Goal: Task Accomplishment & Management: Complete application form

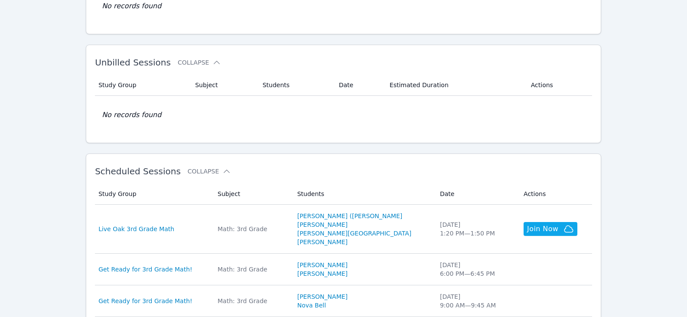
scroll to position [130, 0]
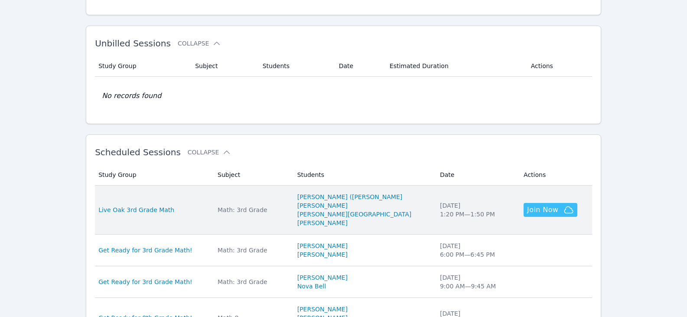
click at [527, 211] on span "Join Now" at bounding box center [542, 210] width 31 height 10
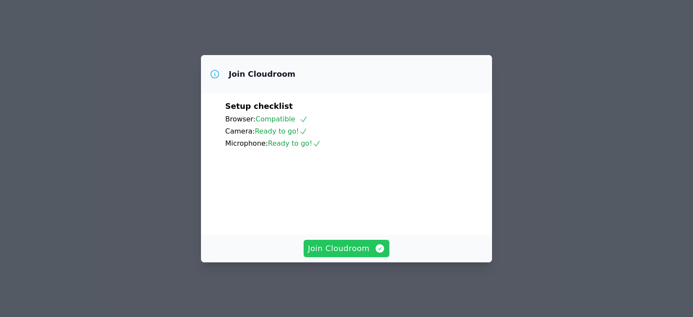
click at [358, 252] on span "Join Cloudroom" at bounding box center [347, 248] width 78 height 12
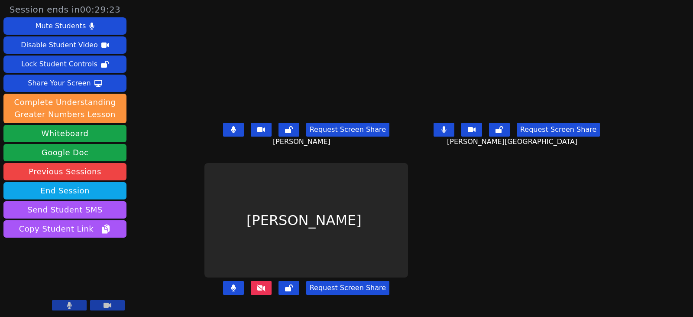
scroll to position [7, 0]
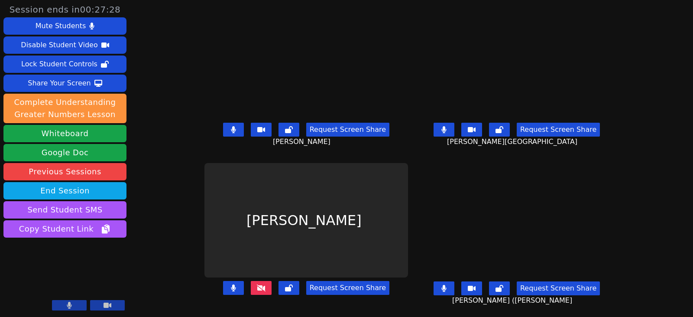
drag, startPoint x: 218, startPoint y: 121, endPoint x: 506, endPoint y: 133, distance: 288.5
click at [223, 123] on button at bounding box center [233, 130] width 21 height 14
click at [446, 126] on icon at bounding box center [444, 129] width 5 height 7
click at [231, 284] on icon at bounding box center [233, 287] width 5 height 7
click at [257, 284] on icon at bounding box center [261, 287] width 9 height 7
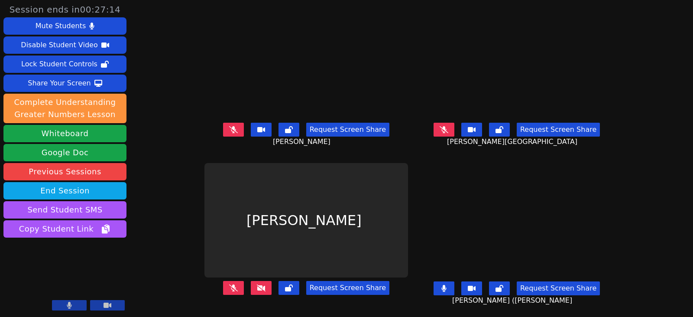
click at [223, 282] on button at bounding box center [233, 288] width 21 height 14
click at [231, 284] on icon at bounding box center [233, 287] width 5 height 7
click at [228, 282] on button at bounding box center [233, 288] width 21 height 14
click at [257, 284] on icon at bounding box center [261, 287] width 9 height 7
click at [223, 124] on button at bounding box center [233, 130] width 21 height 14
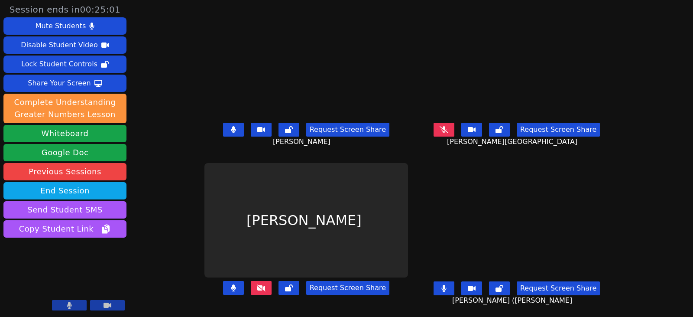
drag, startPoint x: 231, startPoint y: 126, endPoint x: 237, endPoint y: 130, distance: 6.9
click at [231, 126] on button at bounding box center [233, 130] width 21 height 14
click at [446, 285] on icon at bounding box center [444, 288] width 5 height 7
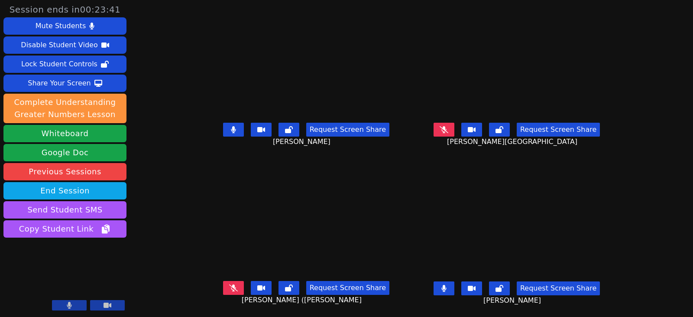
click at [223, 281] on button at bounding box center [233, 288] width 21 height 14
click at [455, 123] on button at bounding box center [444, 130] width 21 height 14
click at [231, 126] on icon at bounding box center [233, 129] width 5 height 7
click at [455, 124] on button at bounding box center [444, 130] width 21 height 14
drag, startPoint x: 456, startPoint y: 280, endPoint x: 243, endPoint y: 283, distance: 212.4
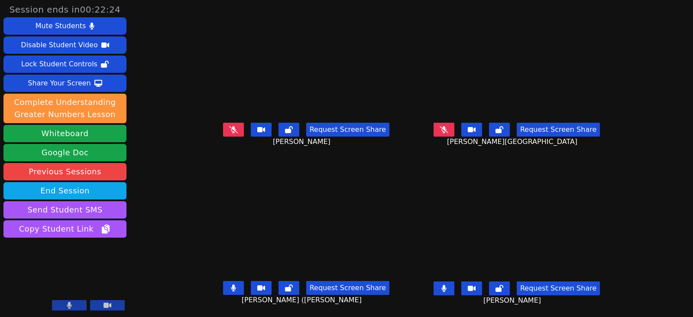
click at [454, 281] on button at bounding box center [444, 288] width 21 height 14
click at [231, 284] on icon at bounding box center [233, 287] width 5 height 7
click at [228, 286] on button at bounding box center [233, 288] width 21 height 14
click at [449, 126] on icon at bounding box center [444, 129] width 9 height 7
click at [231, 284] on icon at bounding box center [233, 287] width 5 height 7
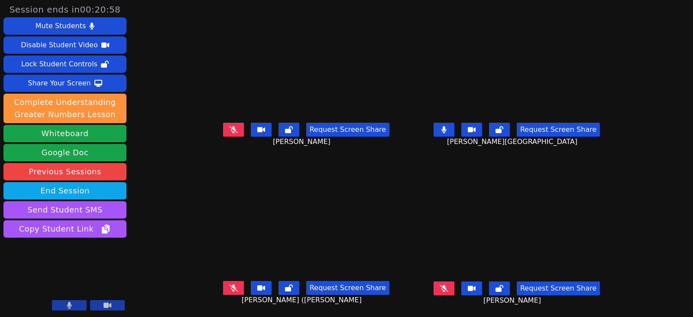
click at [446, 126] on icon at bounding box center [444, 129] width 5 height 7
click at [229, 126] on icon at bounding box center [233, 129] width 9 height 7
drag, startPoint x: 215, startPoint y: 127, endPoint x: 134, endPoint y: 205, distance: 112.8
click at [223, 127] on button at bounding box center [233, 130] width 21 height 14
click at [455, 286] on button at bounding box center [444, 288] width 21 height 14
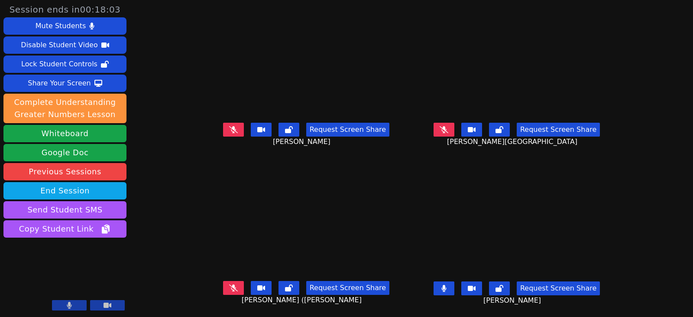
click at [455, 283] on button at bounding box center [444, 288] width 21 height 14
drag, startPoint x: 222, startPoint y: 281, endPoint x: 157, endPoint y: 281, distance: 65.0
click at [229, 284] on icon at bounding box center [233, 287] width 9 height 7
click at [449, 285] on icon at bounding box center [444, 288] width 9 height 7
click at [452, 283] on button at bounding box center [444, 288] width 21 height 14
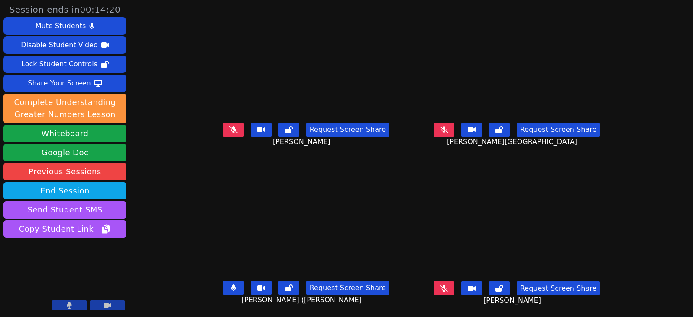
click at [232, 285] on button at bounding box center [233, 288] width 21 height 14
click at [449, 126] on icon at bounding box center [444, 129] width 9 height 7
click at [447, 126] on icon at bounding box center [444, 129] width 5 height 7
click at [449, 285] on icon at bounding box center [444, 288] width 9 height 7
click at [231, 126] on icon at bounding box center [233, 129] width 5 height 7
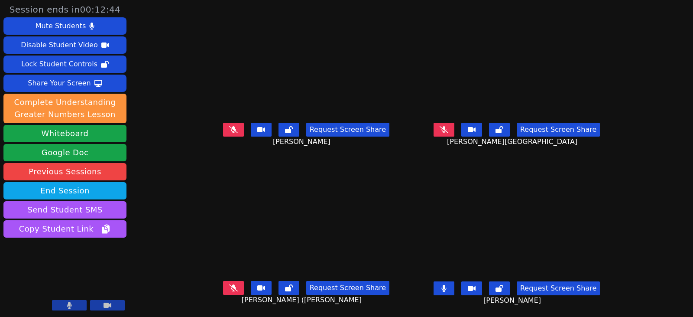
drag, startPoint x: 460, startPoint y: 282, endPoint x: 311, endPoint y: 271, distance: 149.1
click at [447, 285] on icon at bounding box center [444, 288] width 5 height 7
click at [449, 285] on icon at bounding box center [444, 288] width 9 height 7
click at [455, 284] on button at bounding box center [444, 288] width 21 height 14
click at [455, 123] on button at bounding box center [444, 130] width 21 height 14
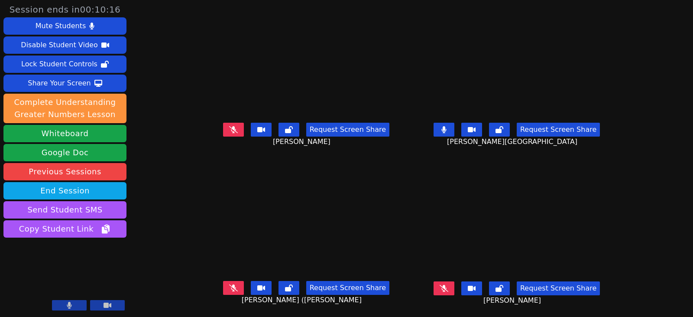
click at [451, 283] on button at bounding box center [444, 288] width 21 height 14
click at [446, 285] on icon at bounding box center [444, 288] width 5 height 7
click at [449, 285] on icon at bounding box center [444, 288] width 9 height 7
click at [446, 280] on div "Request Screen Share Adrian Reyes Morales" at bounding box center [517, 295] width 204 height 35
click at [455, 283] on button at bounding box center [444, 288] width 21 height 14
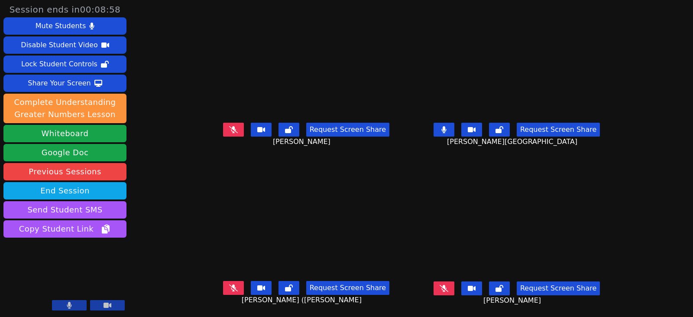
click at [449, 285] on icon at bounding box center [444, 288] width 9 height 7
click at [446, 126] on icon at bounding box center [444, 129] width 5 height 7
click at [229, 126] on icon at bounding box center [233, 129] width 9 height 7
click at [446, 285] on icon at bounding box center [444, 288] width 5 height 7
click at [231, 126] on icon at bounding box center [233, 129] width 5 height 7
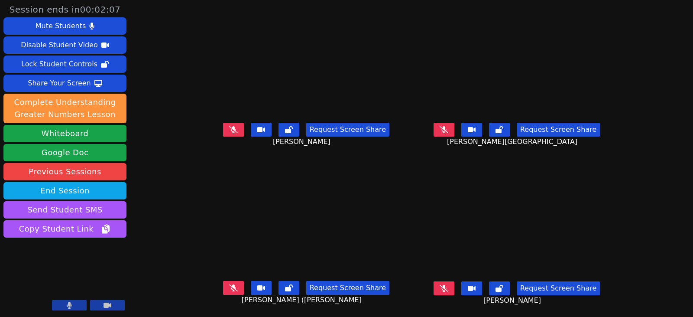
click at [455, 284] on button at bounding box center [444, 288] width 21 height 14
click at [455, 123] on button at bounding box center [444, 130] width 21 height 14
click at [455, 285] on button at bounding box center [444, 288] width 21 height 14
click at [449, 285] on icon at bounding box center [444, 288] width 9 height 7
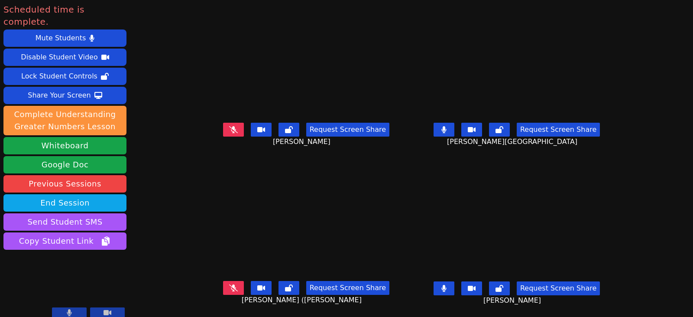
click at [234, 126] on div "Request Screen Share" at bounding box center [306, 130] width 166 height 14
click at [223, 125] on button at bounding box center [233, 130] width 21 height 14
click at [229, 284] on icon at bounding box center [233, 287] width 9 height 7
click at [229, 285] on icon at bounding box center [233, 287] width 9 height 7
click at [231, 287] on button at bounding box center [233, 288] width 21 height 14
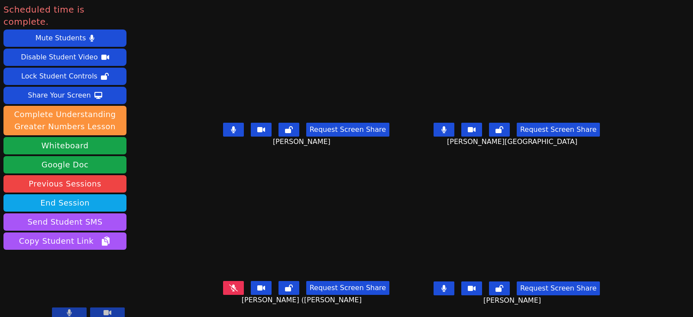
click at [229, 284] on icon at bounding box center [233, 287] width 9 height 7
click at [420, 286] on div "Request Screen Share Adrian Reyes Morales" at bounding box center [517, 295] width 204 height 35
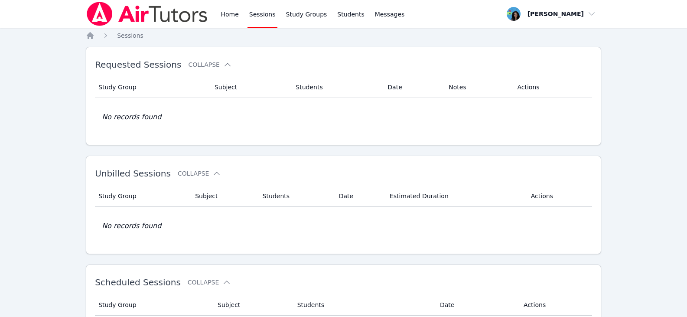
click at [240, 17] on div "Home Sessions Study Groups Students Messages" at bounding box center [312, 14] width 187 height 28
click at [229, 16] on link "Home" at bounding box center [229, 14] width 21 height 28
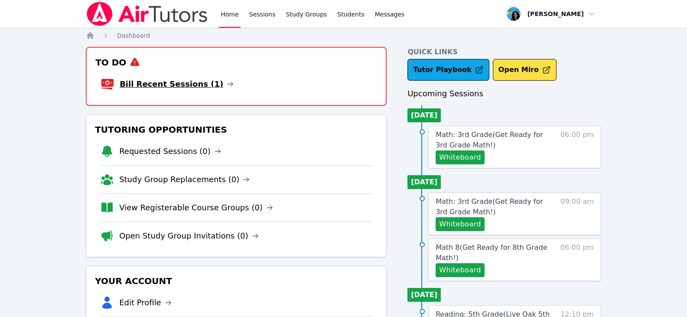
click at [228, 84] on icon at bounding box center [230, 84] width 5 height 4
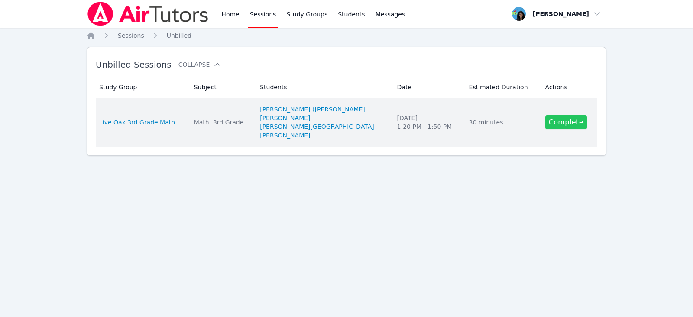
click at [566, 126] on link "Complete" at bounding box center [567, 122] width 42 height 14
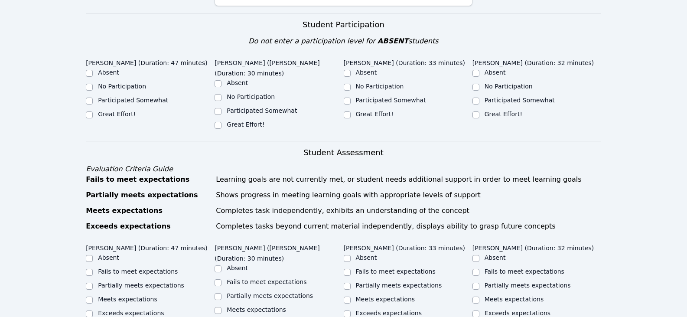
scroll to position [217, 0]
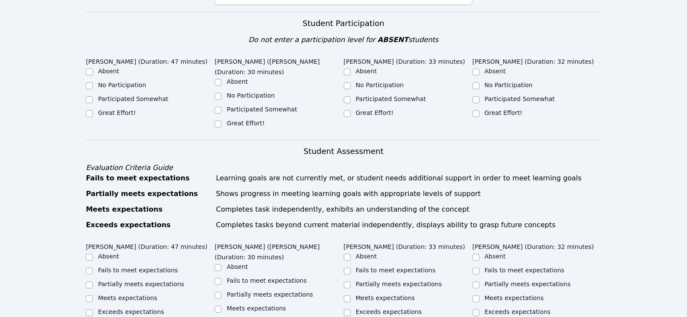
click at [122, 109] on label "Great Effort!" at bounding box center [117, 112] width 38 height 7
click at [93, 110] on input "Great Effort!" at bounding box center [89, 113] width 7 height 7
checkbox input "true"
click at [224, 119] on div "Great Effort!" at bounding box center [279, 124] width 129 height 10
click at [248, 120] on label "Great Effort!" at bounding box center [246, 123] width 38 height 7
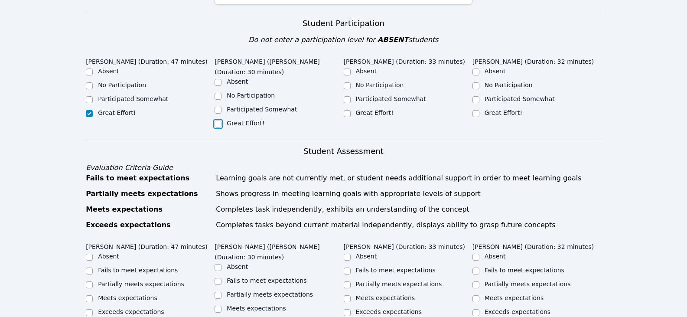
click at [221, 120] on input "Great Effort!" at bounding box center [218, 123] width 7 height 7
checkbox input "true"
click at [135, 95] on label "Participated Somewhat" at bounding box center [133, 98] width 70 height 7
click at [93, 96] on input "Participated Somewhat" at bounding box center [89, 99] width 7 height 7
checkbox input "true"
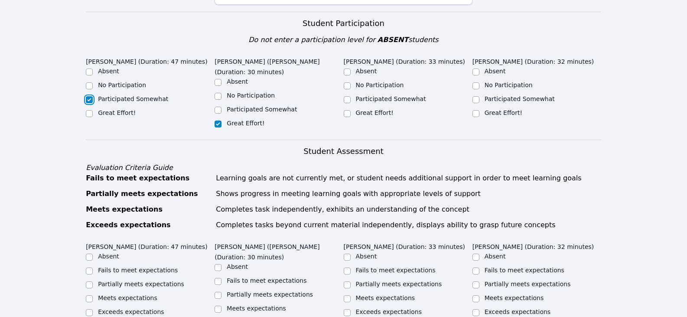
checkbox input "false"
click at [359, 109] on label "Great Effort!" at bounding box center [375, 112] width 38 height 7
click at [351, 110] on input "Great Effort!" at bounding box center [347, 113] width 7 height 7
checkbox input "true"
click at [505, 108] on div "Great Effort!" at bounding box center [504, 112] width 38 height 9
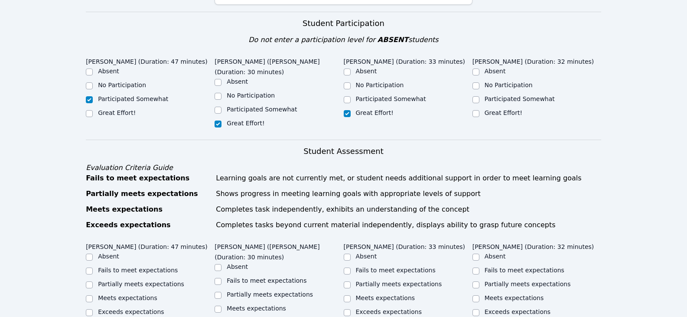
click at [491, 109] on label "Great Effort!" at bounding box center [504, 112] width 38 height 7
click at [479, 110] on input "Great Effort!" at bounding box center [475, 113] width 7 height 7
checkbox input "true"
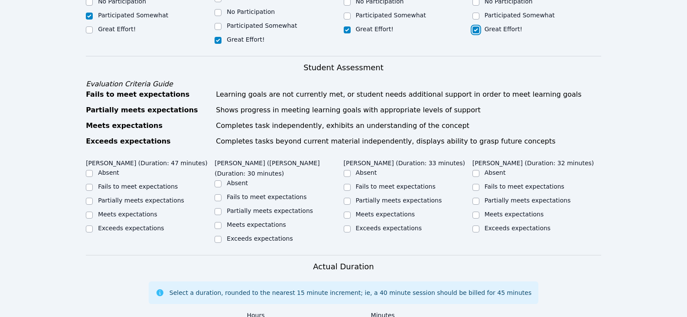
scroll to position [303, 0]
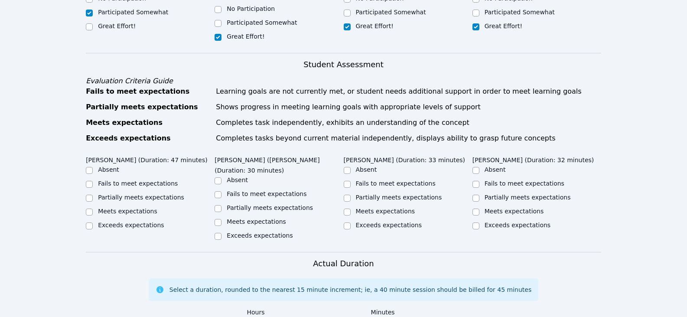
click at [496, 208] on label "Meets expectations" at bounding box center [514, 211] width 59 height 7
click at [479, 208] on input "Meets expectations" at bounding box center [475, 211] width 7 height 7
checkbox input "true"
click at [381, 194] on label "Partially meets expectations" at bounding box center [399, 197] width 86 height 7
click at [351, 195] on input "Partially meets expectations" at bounding box center [347, 198] width 7 height 7
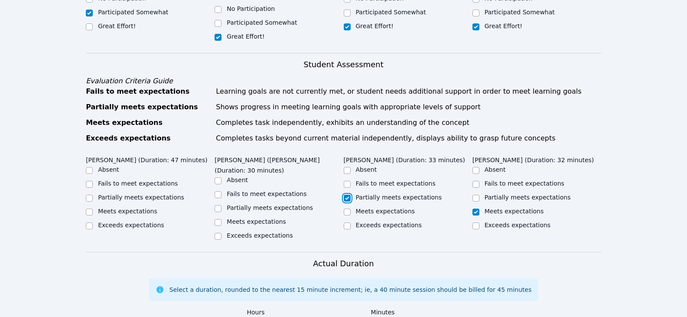
checkbox input "true"
click at [288, 204] on label "Partially meets expectations" at bounding box center [270, 207] width 86 height 7
click at [221, 205] on input "Partially meets expectations" at bounding box center [218, 208] width 7 height 7
checkbox input "true"
click at [143, 194] on label "Partially meets expectations" at bounding box center [141, 197] width 86 height 7
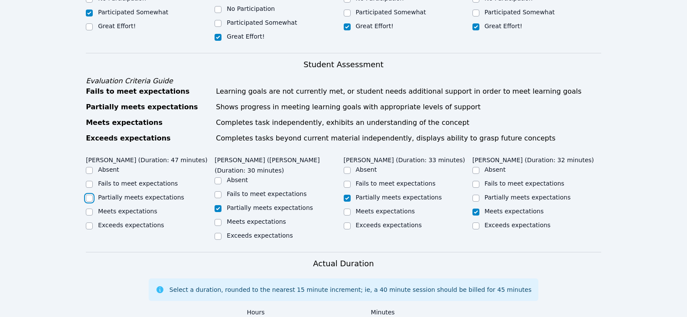
click at [93, 195] on input "Partially meets expectations" at bounding box center [89, 198] width 7 height 7
checkbox input "true"
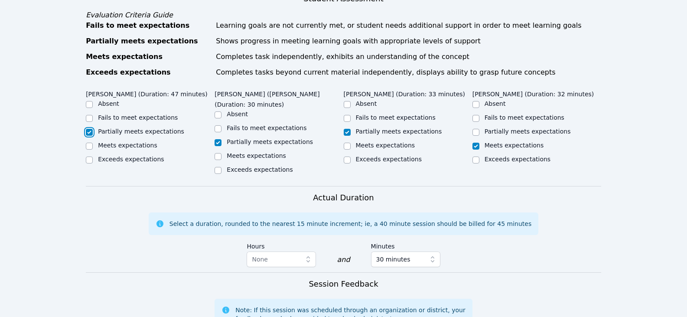
scroll to position [433, 0]
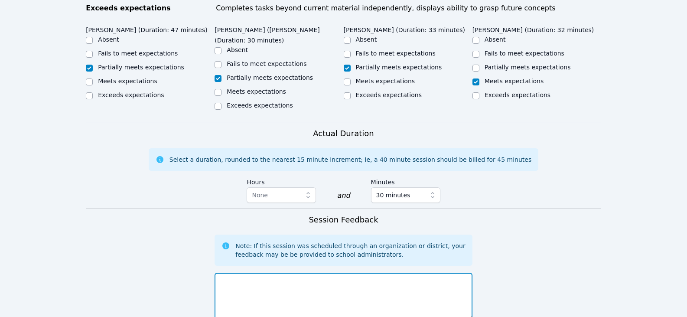
drag, startPoint x: 360, startPoint y: 243, endPoint x: 353, endPoint y: 236, distance: 9.5
click at [359, 273] on textarea at bounding box center [343, 296] width 257 height 47
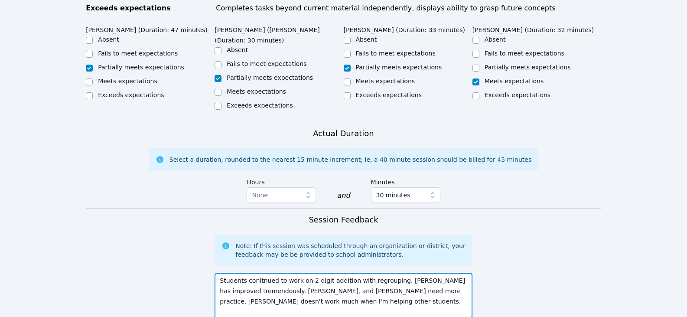
click at [327, 273] on textarea "Students conitnued to work on 2 digit addition with regrouping. Adrian has impr…" at bounding box center [343, 296] width 257 height 47
click at [414, 273] on textarea "Students conitnued to work on 2 digit addition with regrouping. Adrian has impr…" at bounding box center [343, 296] width 257 height 47
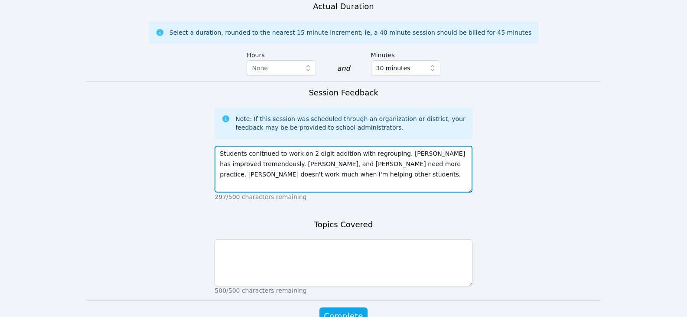
scroll to position [563, 0]
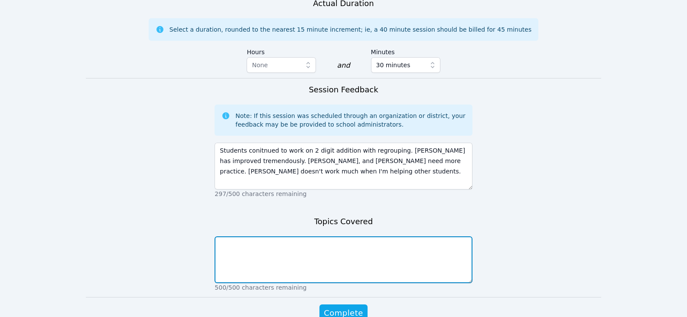
click at [348, 236] on textarea at bounding box center [343, 259] width 257 height 47
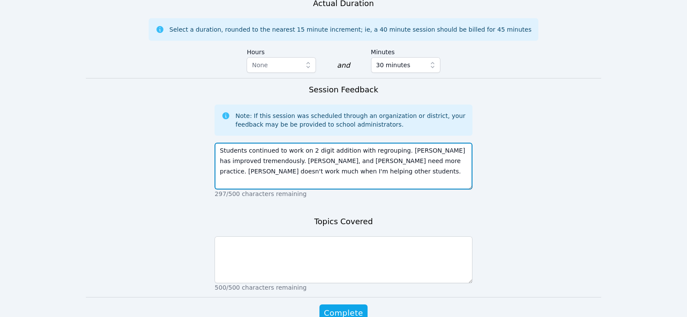
click at [413, 143] on textarea "Students continued to work on 2 digit addition with regrouping. Adrian has impr…" at bounding box center [343, 166] width 257 height 47
click at [336, 143] on textarea "Students continued to work on 2 digit addition with regrouping. Adrian has impr…" at bounding box center [343, 166] width 257 height 47
click at [387, 143] on textarea "Students continued to work on 2 digit addition with regrouping. Adrian has impr…" at bounding box center [343, 166] width 257 height 47
type textarea "Students continued to work on 2 digit addition with regrouping. Adrian has impr…"
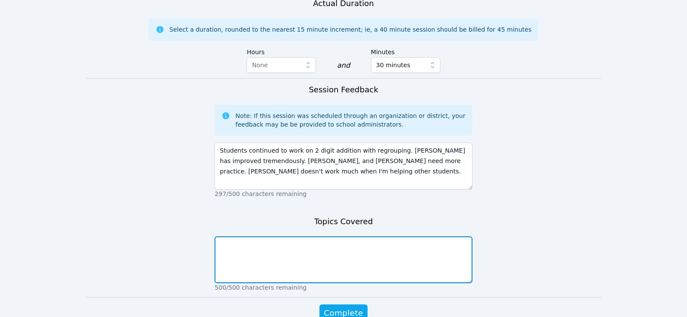
click at [336, 236] on textarea at bounding box center [343, 259] width 257 height 47
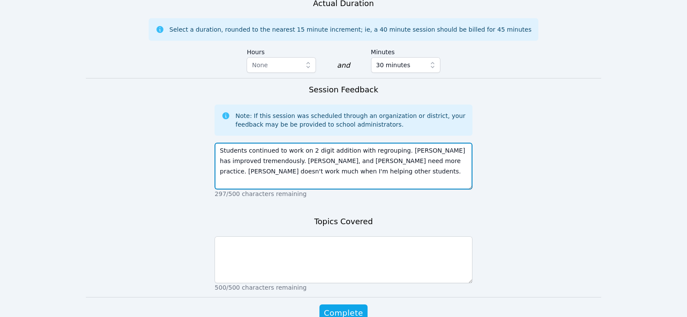
drag, startPoint x: 302, startPoint y: 110, endPoint x: 390, endPoint y: 110, distance: 88.4
click at [390, 143] on textarea "Students continued to work on 2 digit addition with regrouping. Adrian has impr…" at bounding box center [343, 166] width 257 height 47
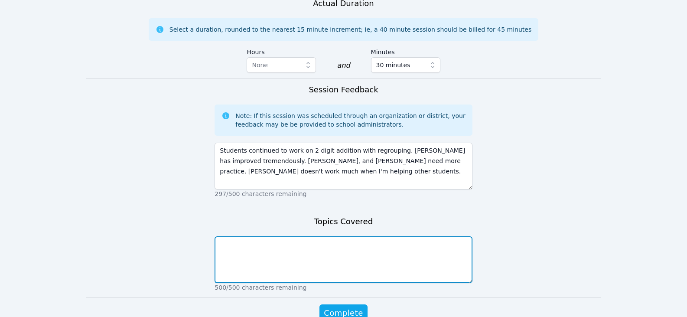
click at [312, 236] on textarea at bounding box center [343, 259] width 257 height 47
paste textarea "2 digit addition with regrouping."
click at [228, 236] on textarea "2 digit addition with regrouping." at bounding box center [343, 259] width 257 height 47
type textarea "2-digit addition with regrouping."
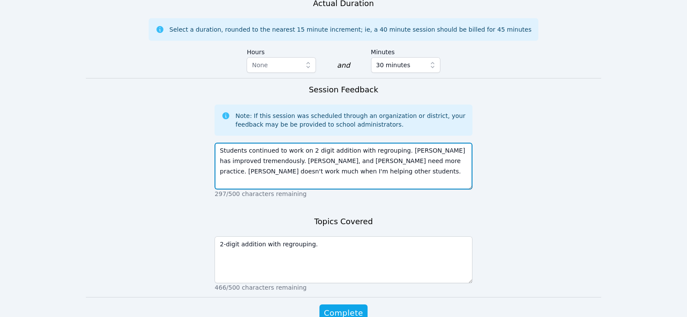
click at [367, 143] on textarea "Students continued to work on 2 digit addition with regrouping. Adrian has impr…" at bounding box center [343, 166] width 257 height 47
click at [309, 143] on textarea "Students continued to work on 2 digit addition with regrouping. Adrian has impr…" at bounding box center [343, 166] width 257 height 47
type textarea "Students continued to work on 2-digit addition with regrouping. Adrian has impr…"
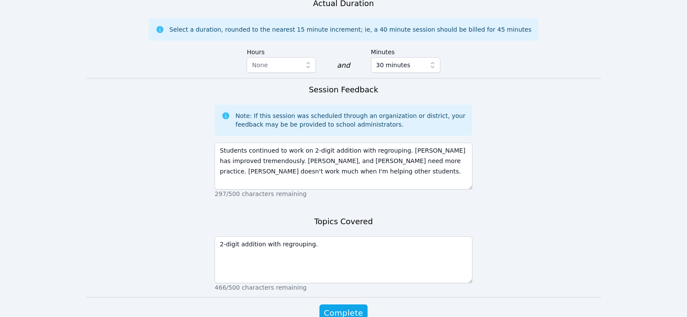
click at [348, 262] on form "Student Participation Do not enter a participation level for ABSENT students Au…" at bounding box center [343, 2] width 515 height 674
click at [347, 307] on span "Complete" at bounding box center [343, 313] width 39 height 12
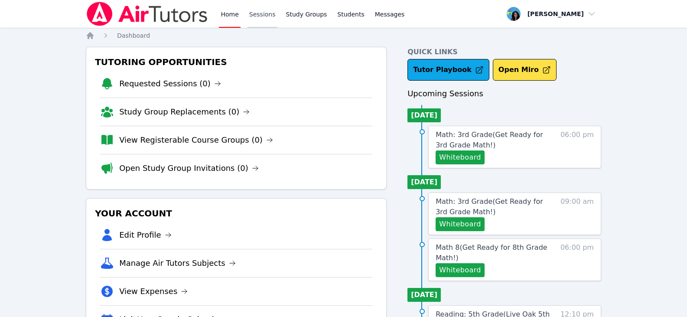
click at [263, 13] on link "Sessions" at bounding box center [262, 14] width 30 height 28
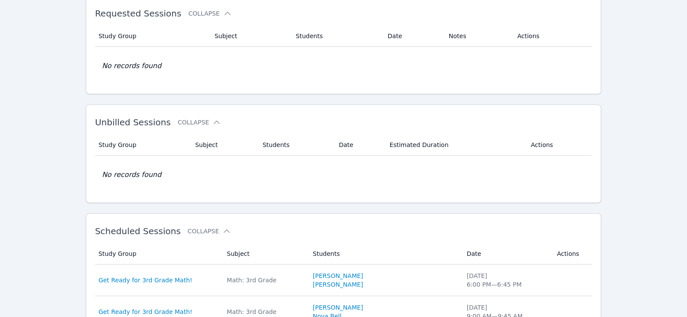
scroll to position [130, 0]
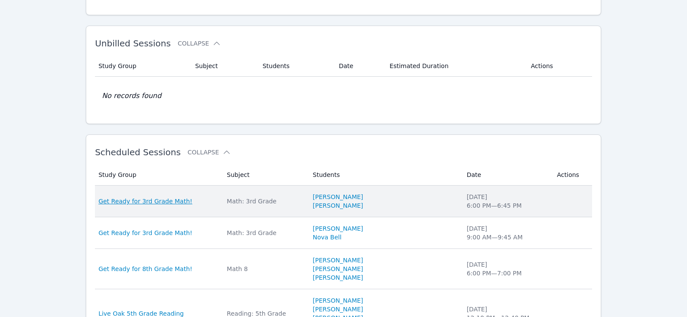
click at [170, 199] on span "Get Ready for 3rd Grade Math!" at bounding box center [145, 201] width 94 height 9
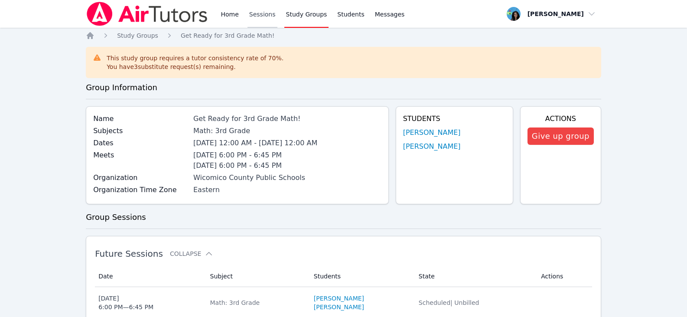
click at [263, 14] on link "Sessions" at bounding box center [262, 14] width 30 height 28
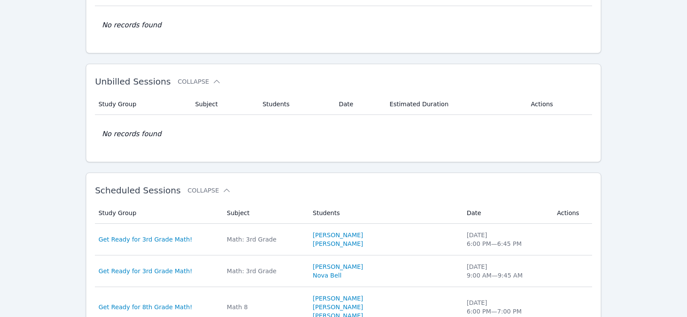
scroll to position [217, 0]
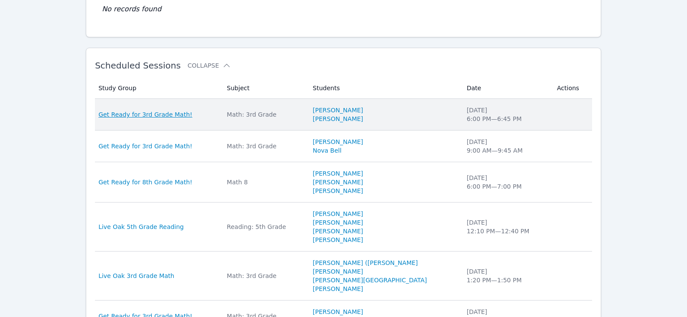
click at [179, 114] on span "Get Ready for 3rd Grade Math!" at bounding box center [145, 114] width 94 height 9
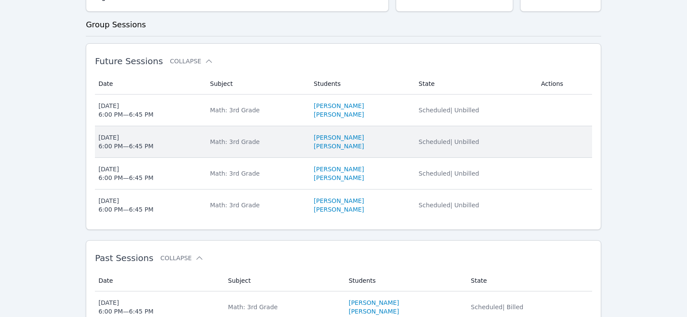
scroll to position [173, 0]
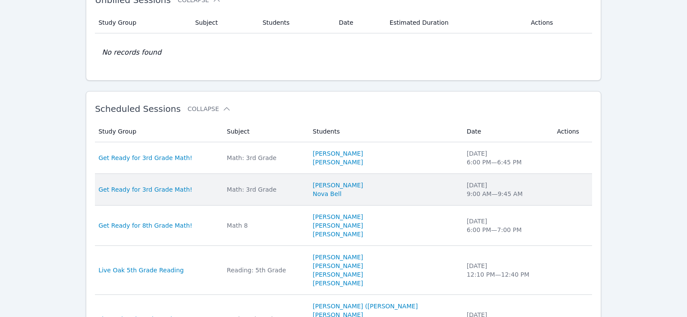
scroll to position [217, 0]
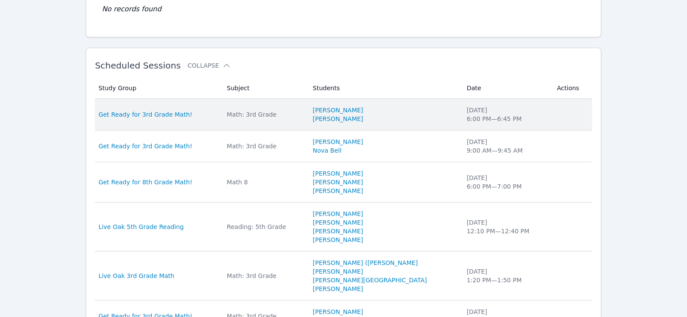
click at [288, 111] on div "Math: 3rd Grade" at bounding box center [264, 114] width 75 height 9
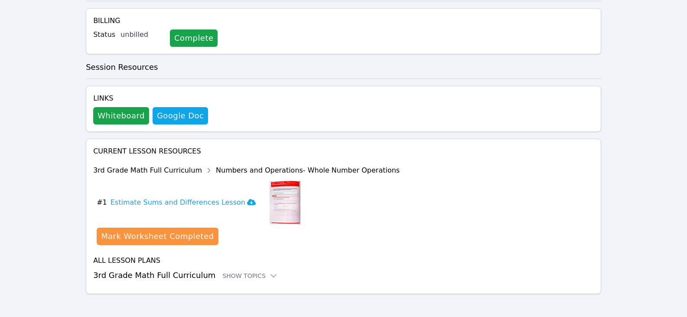
scroll to position [187, 0]
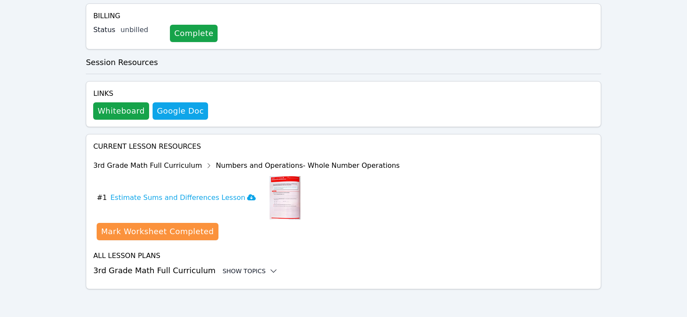
click at [240, 271] on div "Show Topics" at bounding box center [249, 271] width 55 height 9
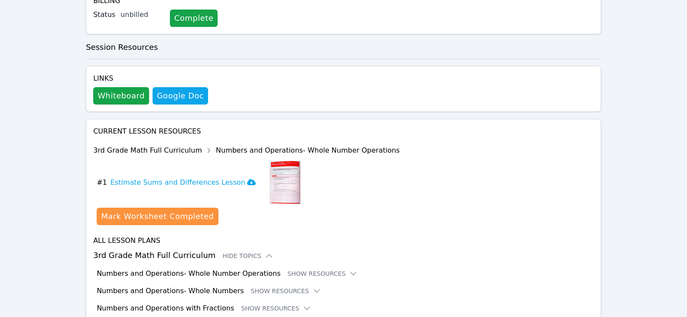
scroll to position [310, 0]
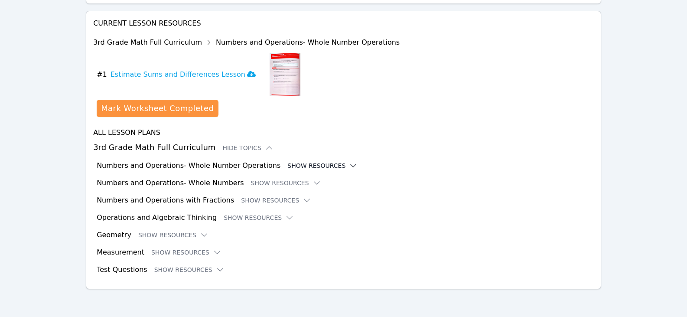
click at [316, 162] on button "Show Resources" at bounding box center [322, 165] width 70 height 9
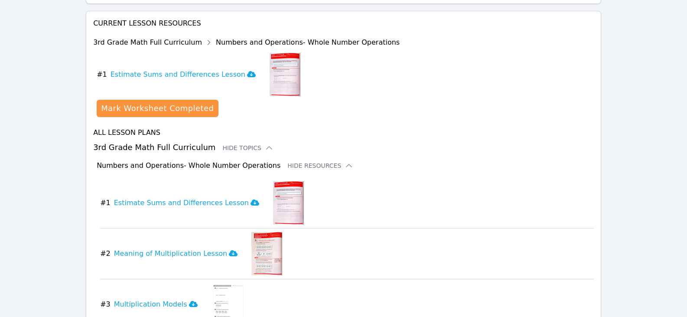
click at [328, 166] on div "Numbers and Operations- Whole Number Operations Hide Resources" at bounding box center [345, 165] width 497 height 10
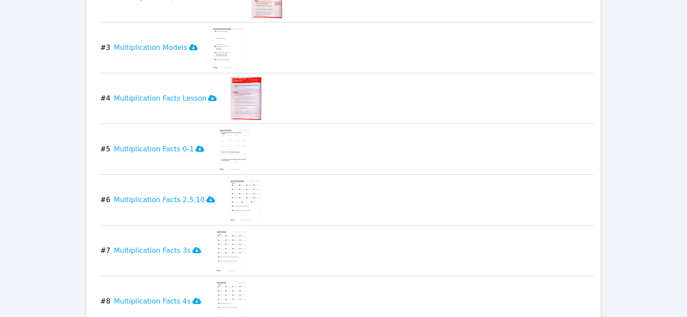
scroll to position [570, 0]
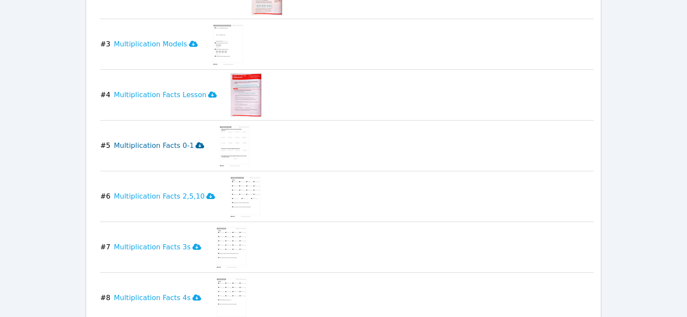
click at [195, 142] on icon at bounding box center [199, 145] width 9 height 6
click at [206, 193] on icon at bounding box center [210, 196] width 9 height 6
click at [192, 244] on icon at bounding box center [196, 247] width 9 height 6
click at [192, 294] on icon at bounding box center [196, 297] width 9 height 6
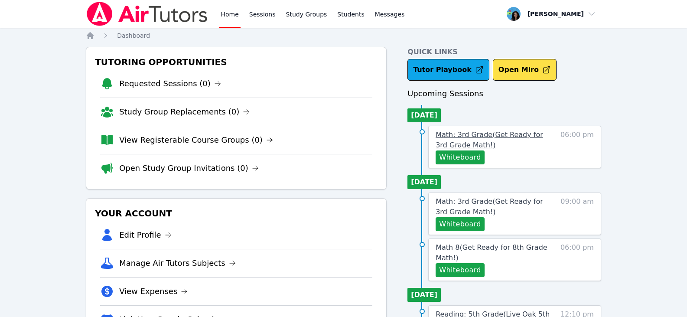
click at [467, 133] on span "Math: 3rd Grade ( Get Ready for 3rd Grade Math! )" at bounding box center [489, 139] width 107 height 19
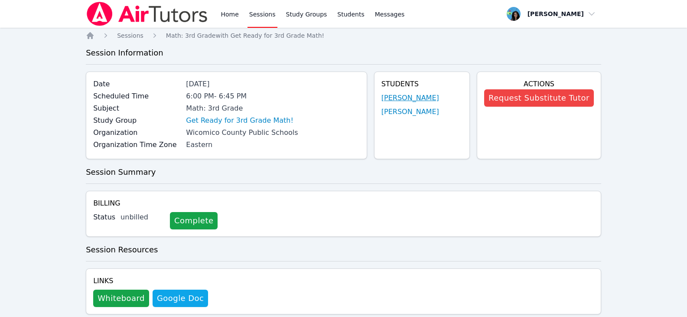
click at [422, 96] on link "[PERSON_NAME]" at bounding box center [410, 98] width 58 height 10
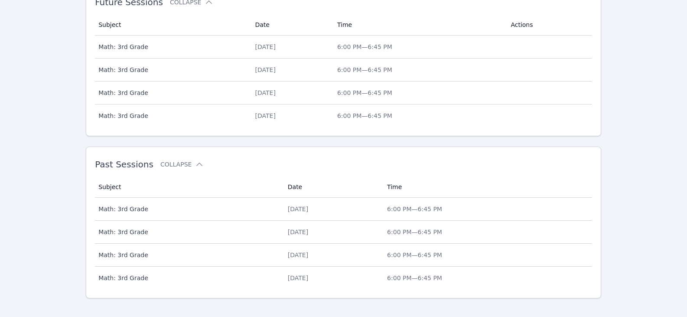
scroll to position [286, 0]
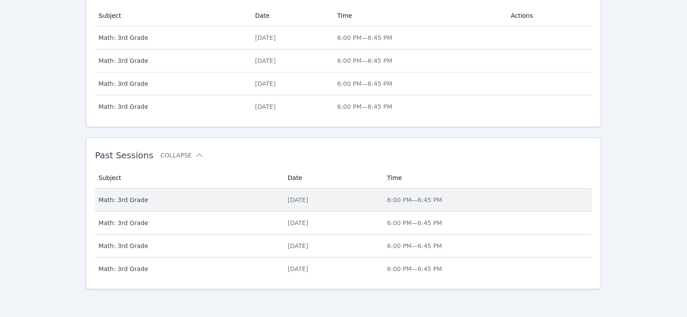
click at [293, 198] on div "[DATE]" at bounding box center [332, 199] width 89 height 9
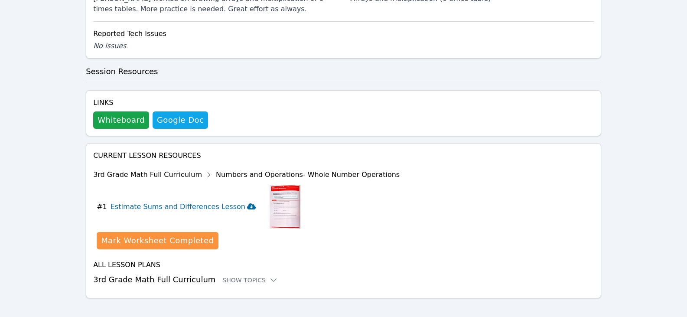
scroll to position [381, 0]
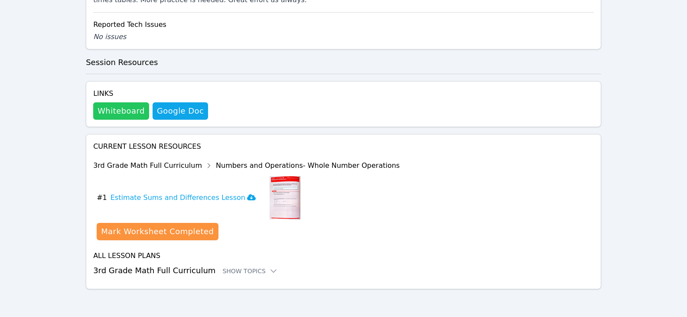
click at [129, 114] on button "Whiteboard" at bounding box center [121, 110] width 56 height 17
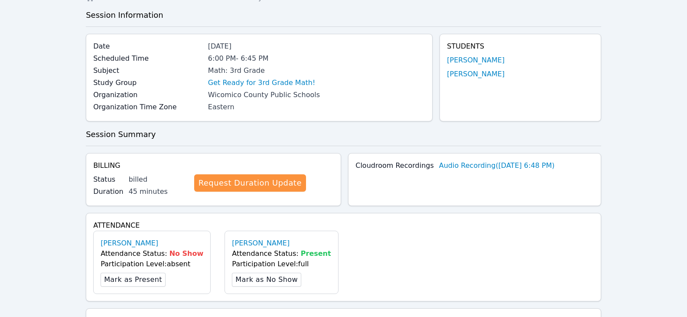
scroll to position [0, 0]
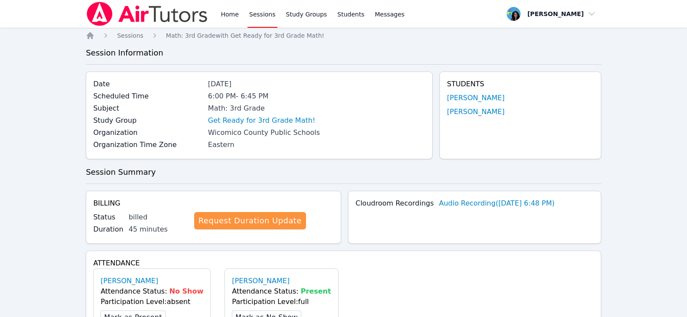
click at [257, 13] on link "Sessions" at bounding box center [262, 14] width 30 height 28
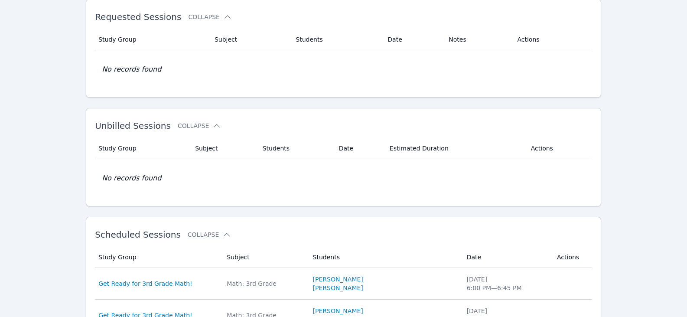
scroll to position [173, 0]
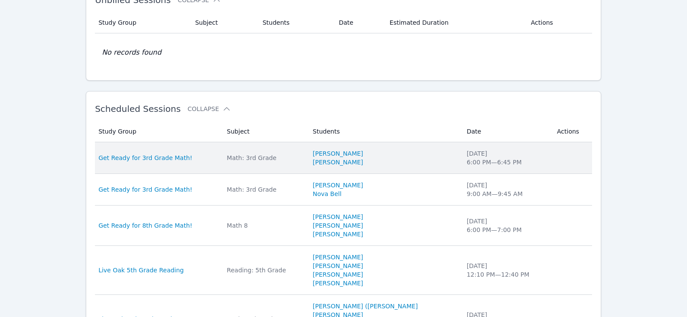
click at [273, 159] on div "Math: 3rd Grade" at bounding box center [264, 157] width 75 height 9
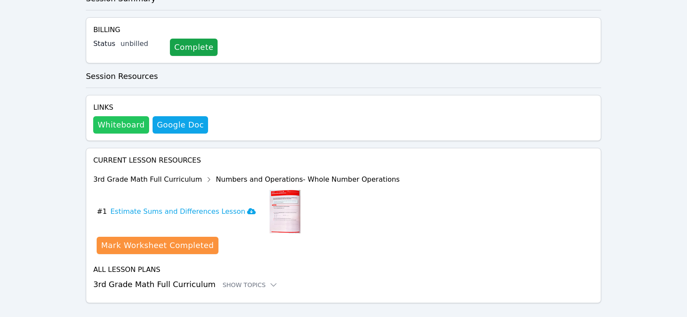
click at [110, 124] on button "Whiteboard" at bounding box center [121, 124] width 56 height 17
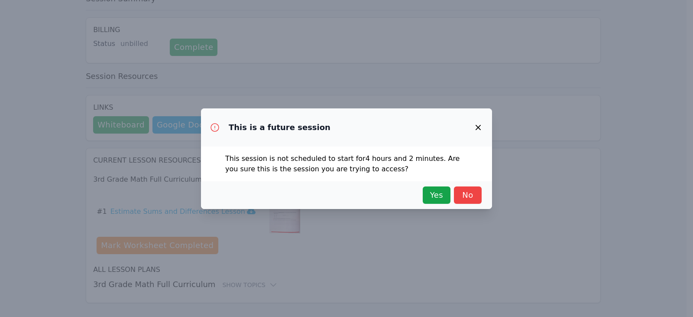
click at [481, 123] on icon "button" at bounding box center [478, 127] width 10 height 10
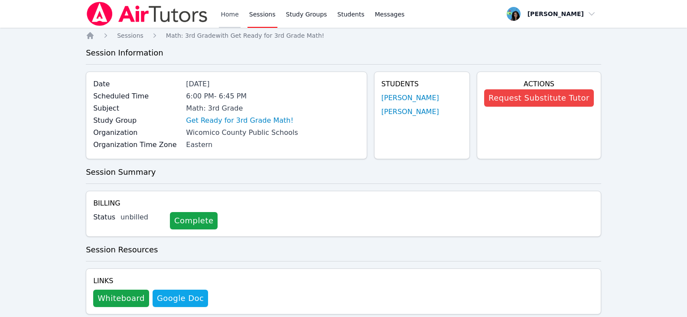
click at [222, 6] on link "Home" at bounding box center [229, 14] width 21 height 28
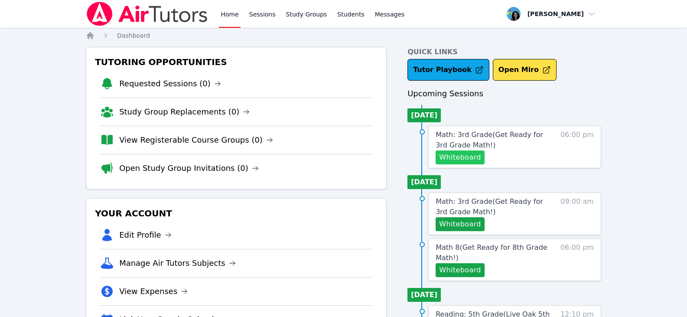
click at [470, 156] on button "Whiteboard" at bounding box center [460, 157] width 49 height 14
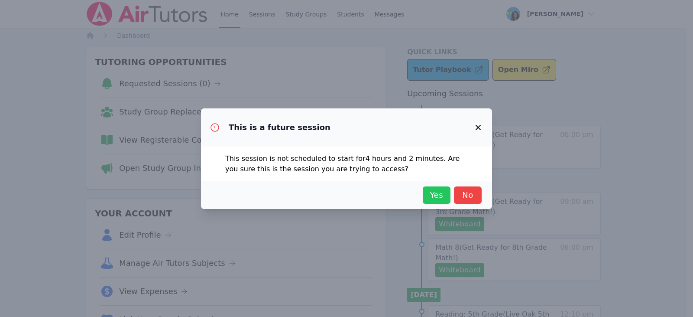
click at [436, 196] on span "Yes" at bounding box center [436, 195] width 19 height 12
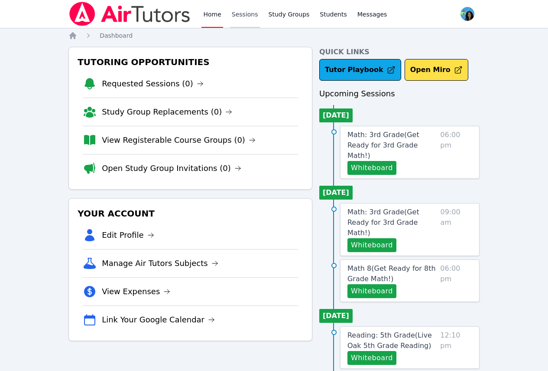
click at [252, 13] on link "Sessions" at bounding box center [245, 14] width 30 height 28
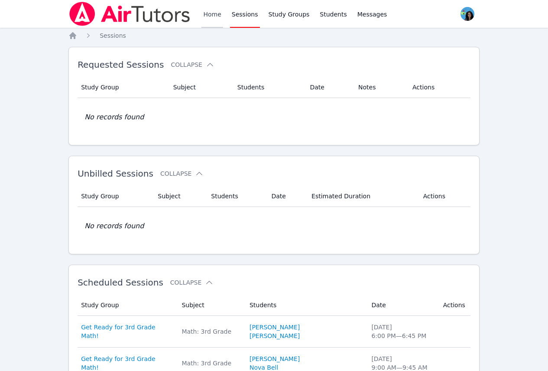
click at [219, 16] on link "Home" at bounding box center [212, 14] width 21 height 28
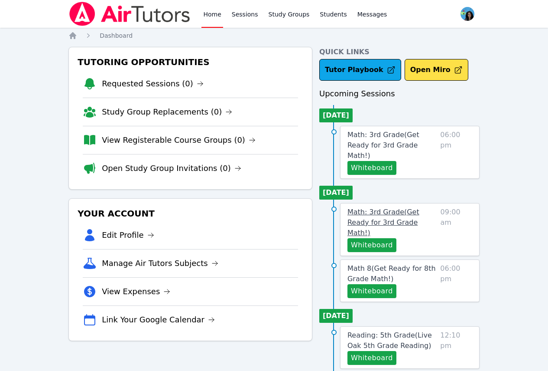
click at [414, 208] on span "Math: 3rd Grade ( Get Ready for 3rd Grade Math! )" at bounding box center [384, 222] width 72 height 29
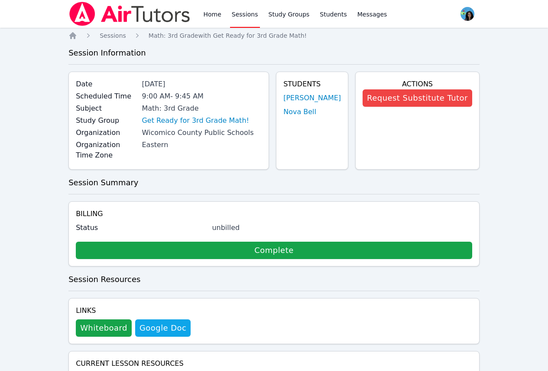
click at [237, 13] on link "Sessions" at bounding box center [245, 14] width 30 height 28
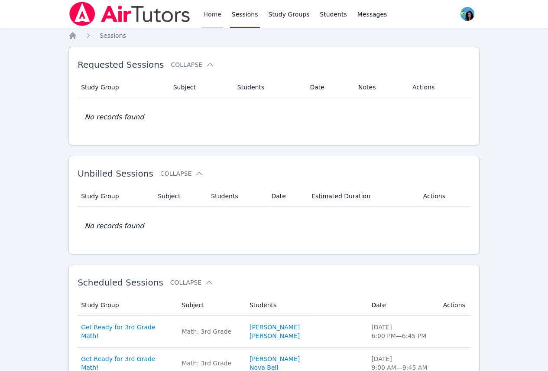
click at [208, 8] on link "Home" at bounding box center [212, 14] width 21 height 28
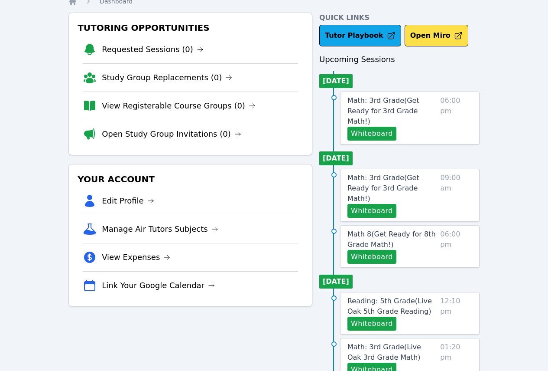
scroll to position [87, 0]
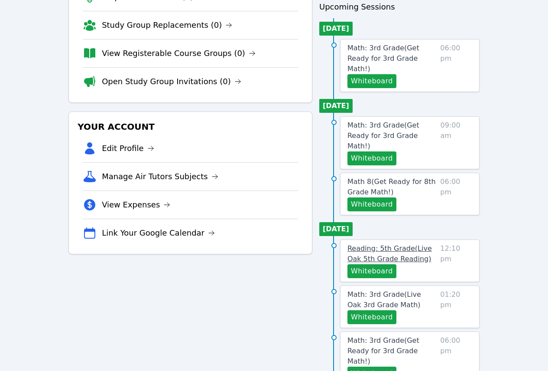
click at [416, 244] on span "Reading: 5th Grade ( Live Oak 5th Grade Reading )" at bounding box center [390, 253] width 85 height 19
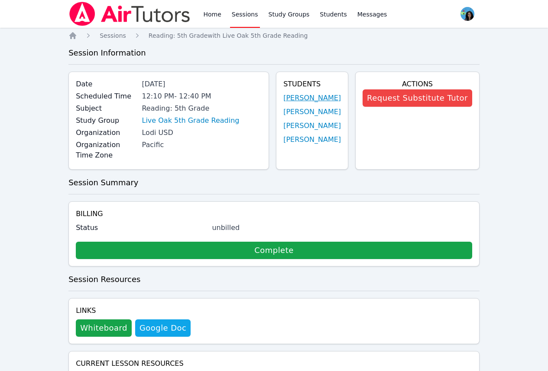
click at [323, 99] on link "[PERSON_NAME]" at bounding box center [312, 98] width 58 height 10
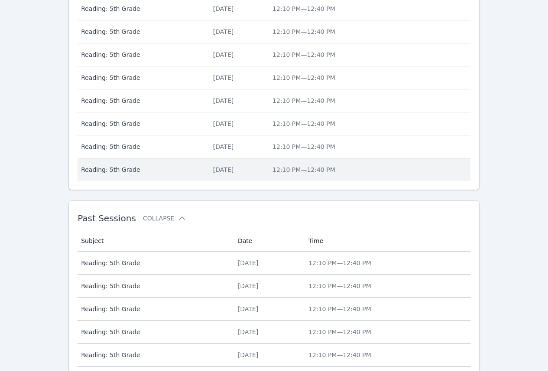
scroll to position [395, 0]
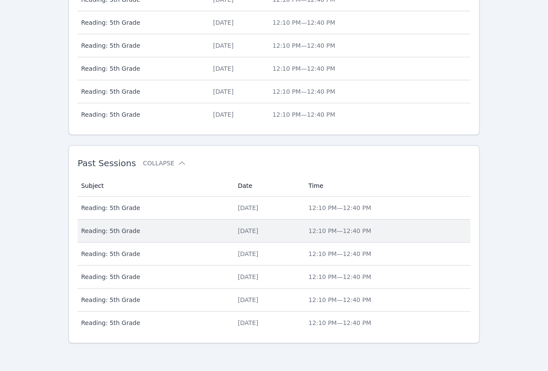
click at [249, 235] on td "Date [DATE]" at bounding box center [268, 230] width 71 height 23
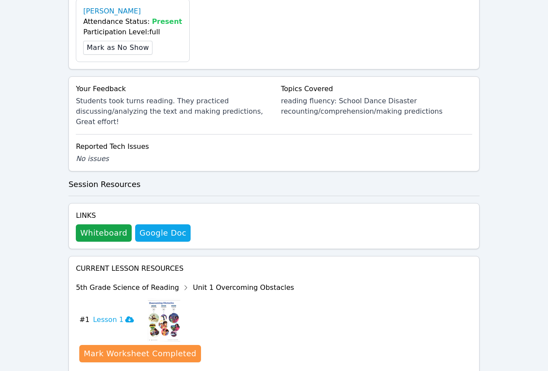
scroll to position [420, 0]
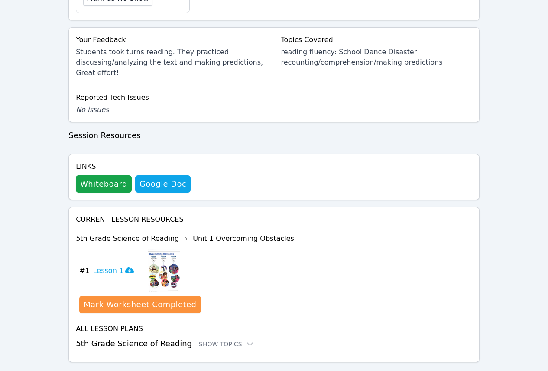
click at [109, 161] on h4 "Links" at bounding box center [133, 166] width 115 height 10
click at [108, 175] on button "Whiteboard" at bounding box center [104, 183] width 56 height 17
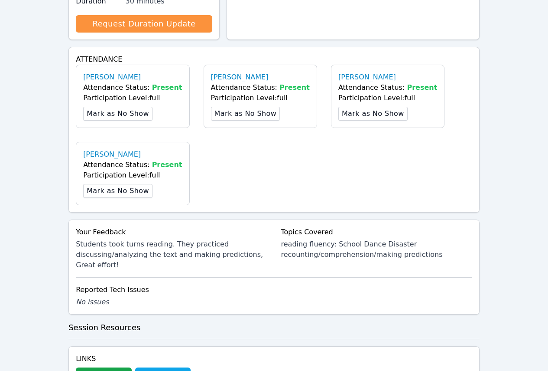
scroll to position [203, 0]
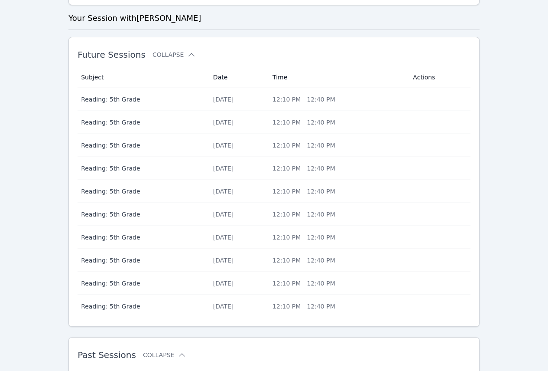
scroll to position [395, 0]
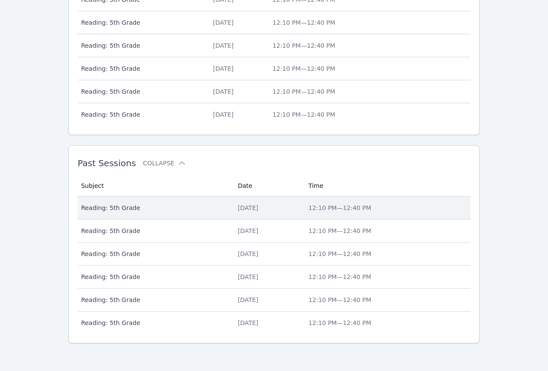
click at [238, 205] on div "[DATE]" at bounding box center [268, 207] width 60 height 9
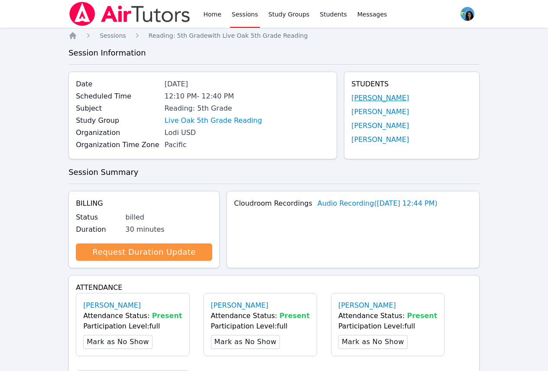
click at [407, 100] on link "[PERSON_NAME]" at bounding box center [380, 98] width 58 height 10
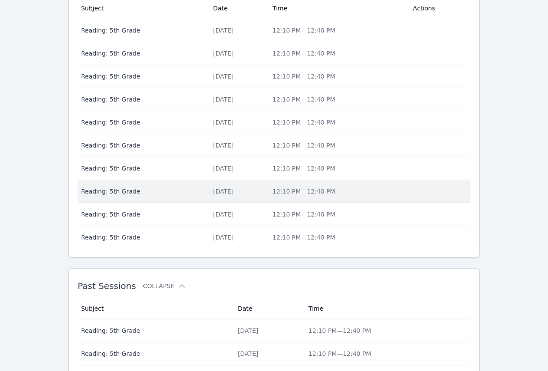
scroll to position [347, 0]
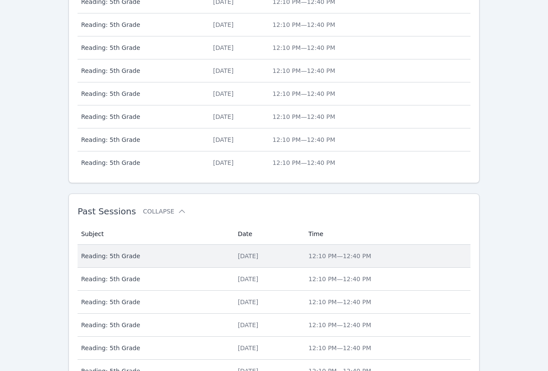
click at [250, 256] on div "[DATE]" at bounding box center [268, 255] width 60 height 9
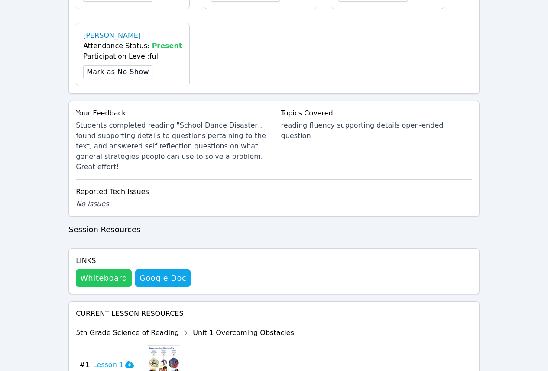
click at [94, 269] on button "Whiteboard" at bounding box center [104, 277] width 56 height 17
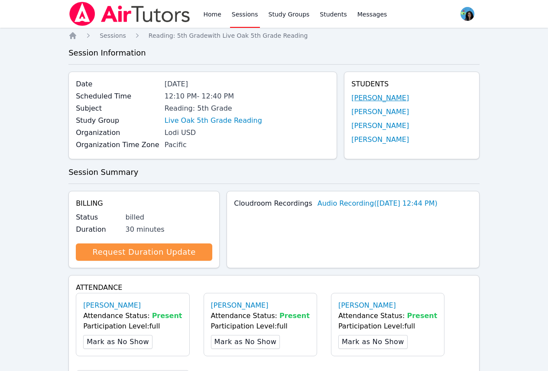
click at [401, 98] on link "[PERSON_NAME]" at bounding box center [380, 98] width 58 height 10
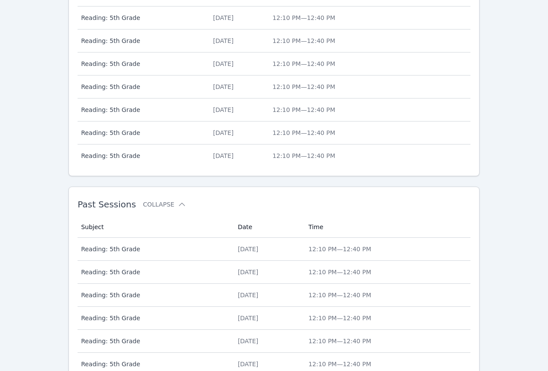
scroll to position [395, 0]
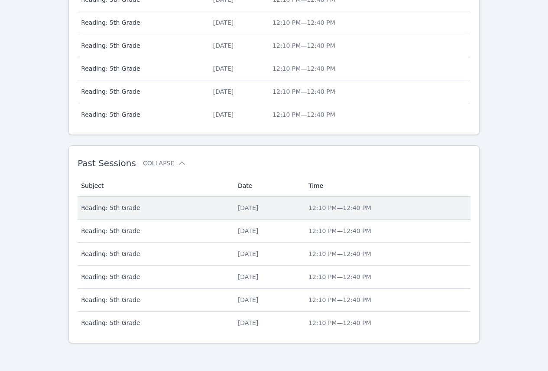
click at [254, 212] on td "Date [DATE]" at bounding box center [268, 207] width 71 height 23
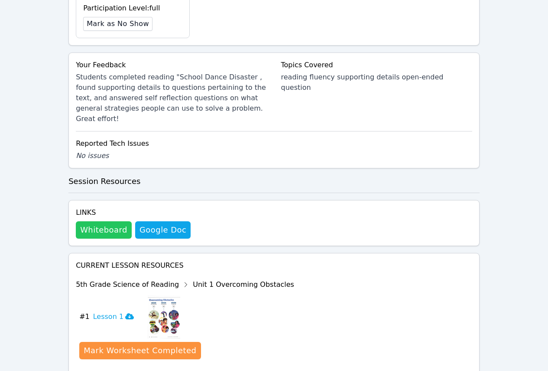
click at [94, 221] on button "Whiteboard" at bounding box center [104, 229] width 56 height 17
